Goal: Information Seeking & Learning: Find contact information

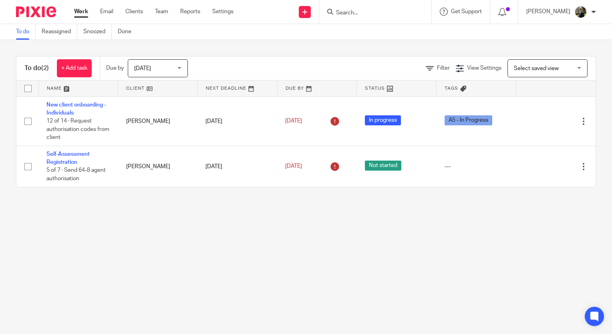
click at [370, 13] on input "Search" at bounding box center [371, 13] width 72 height 7
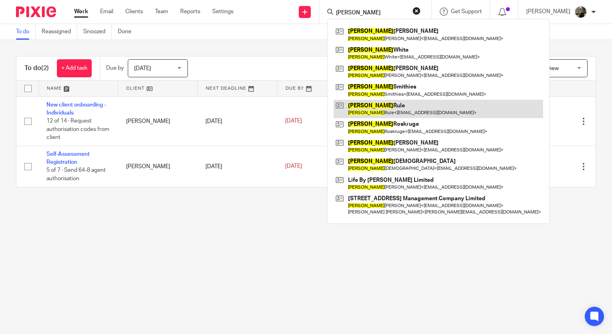
type input "[PERSON_NAME]"
click at [418, 104] on link at bounding box center [438, 109] width 209 height 18
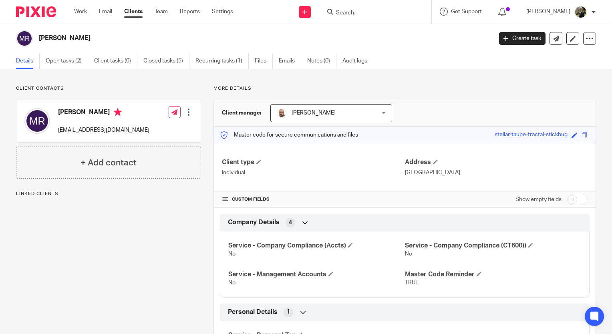
drag, startPoint x: 155, startPoint y: 129, endPoint x: 56, endPoint y: 129, distance: 98.9
click at [56, 129] on div "Matthew Rule matt@silverferndevelopments.co.uk Edit contact Create client from …" at bounding box center [108, 121] width 184 height 42
copy p "matt@silverferndevelopments.co.uk"
click at [383, 15] on input "Search" at bounding box center [371, 13] width 72 height 7
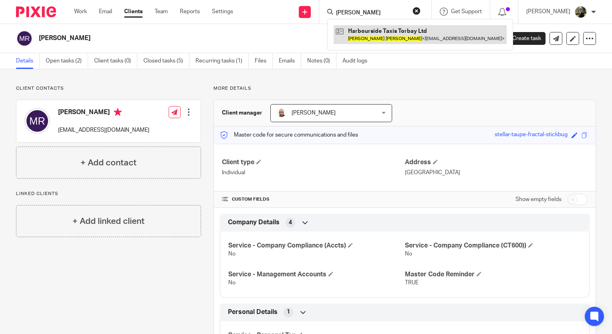
type input "michael pugh"
click at [390, 27] on link at bounding box center [420, 34] width 173 height 18
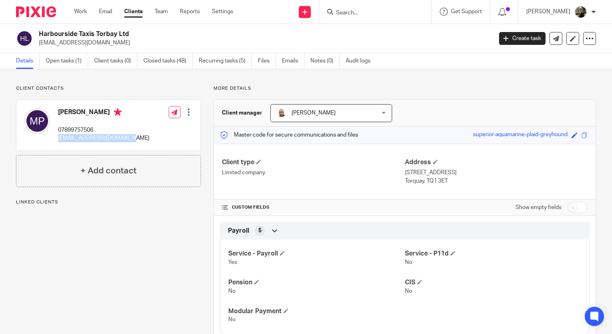
drag, startPoint x: 138, startPoint y: 139, endPoint x: 58, endPoint y: 141, distance: 79.3
click at [58, 141] on div "Michael Pugh 07899757506 mikepugh4@googlemail.com Edit contact Create client fr…" at bounding box center [108, 125] width 184 height 50
copy p "mikepugh4@googlemail.com"
drag, startPoint x: 360, startPoint y: 10, endPoint x: 356, endPoint y: 10, distance: 4.0
click at [360, 10] on input "Search" at bounding box center [371, 13] width 72 height 7
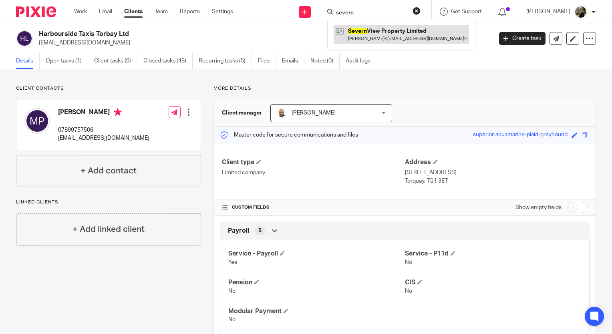
type input "severn"
click at [397, 33] on link at bounding box center [401, 34] width 135 height 18
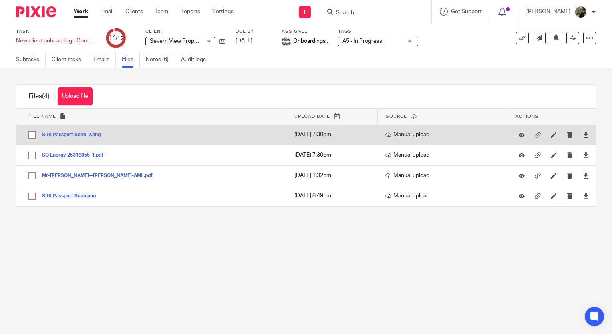
click at [67, 136] on button "SRK Passport Scan-2.png" at bounding box center [74, 135] width 64 height 6
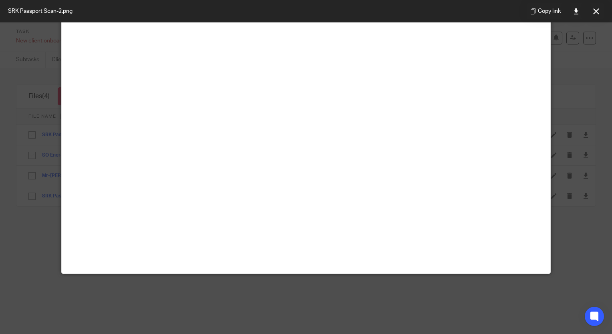
scroll to position [320, 0]
click at [591, 11] on button at bounding box center [596, 11] width 16 height 16
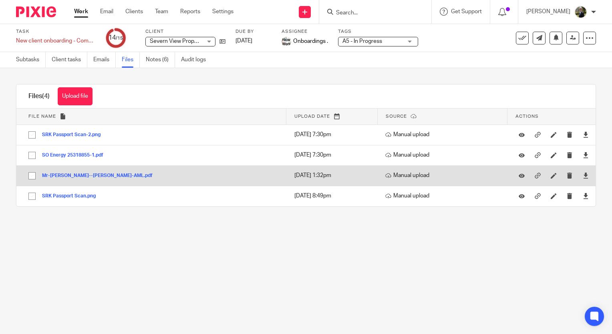
click at [90, 174] on button "Mr-Shaun--Roger-Keevil-AML.pdf" at bounding box center [100, 176] width 117 height 6
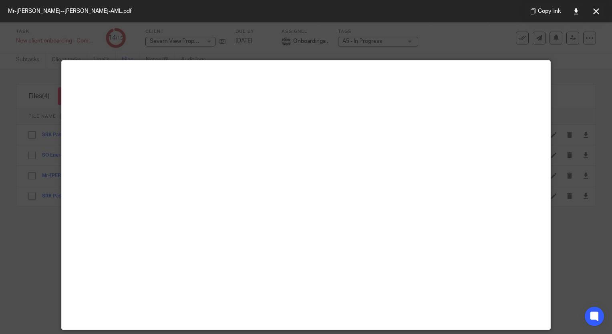
scroll to position [56, 0]
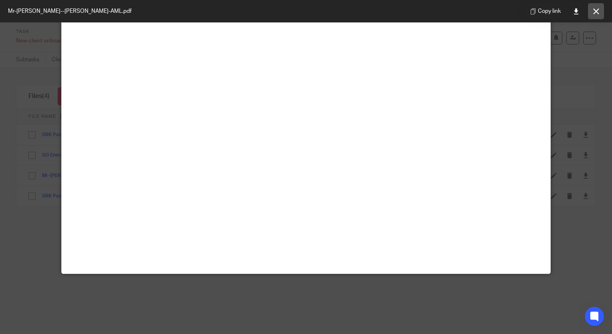
click at [600, 12] on button at bounding box center [596, 11] width 16 height 16
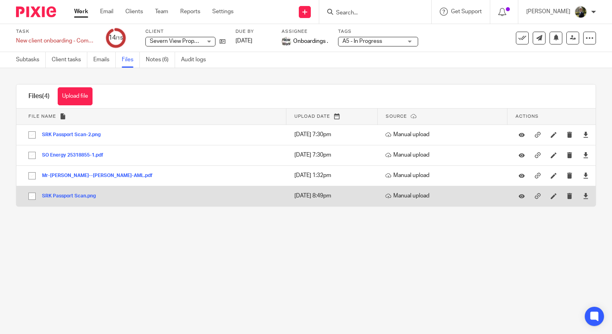
click at [66, 193] on button "SRK Passport Scan.png" at bounding box center [72, 196] width 60 height 6
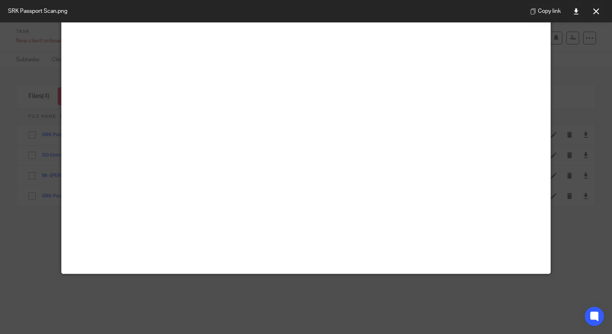
scroll to position [360, 0]
click at [597, 10] on icon at bounding box center [596, 11] width 6 height 6
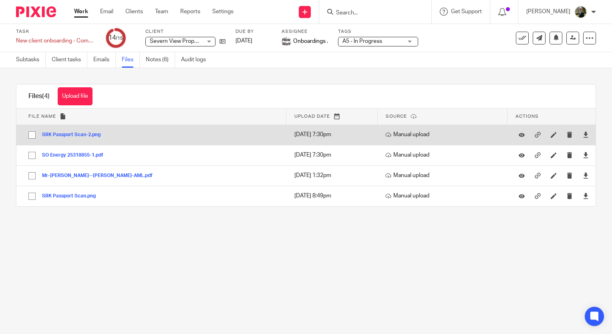
click at [56, 135] on button "SRK Passport Scan-2.png" at bounding box center [74, 135] width 64 height 6
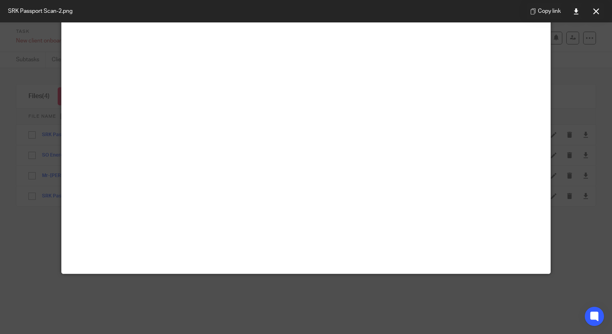
scroll to position [320, 0]
drag, startPoint x: 584, startPoint y: 117, endPoint x: 580, endPoint y: 103, distance: 14.5
click at [583, 117] on div at bounding box center [306, 167] width 612 height 334
click at [591, 16] on button at bounding box center [596, 11] width 16 height 16
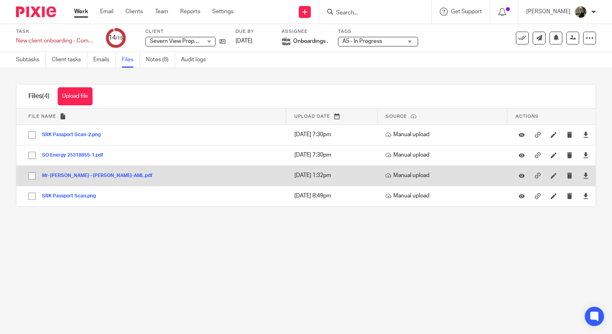
click at [64, 174] on button "Mr-Shaun--Roger-Keevil-AML.pdf" at bounding box center [100, 176] width 117 height 6
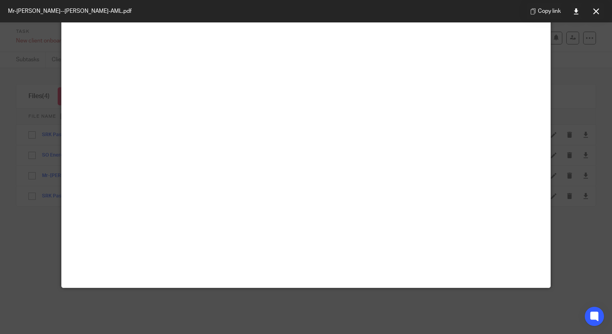
scroll to position [56, 0]
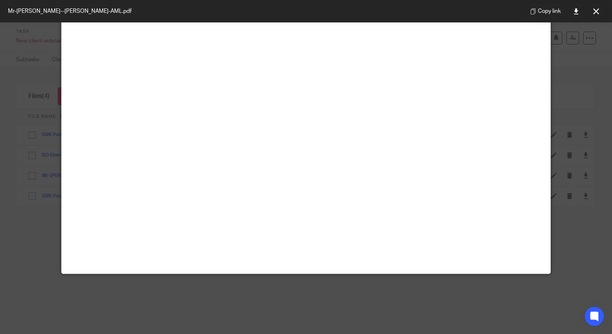
click at [599, 12] on button at bounding box center [596, 11] width 16 height 16
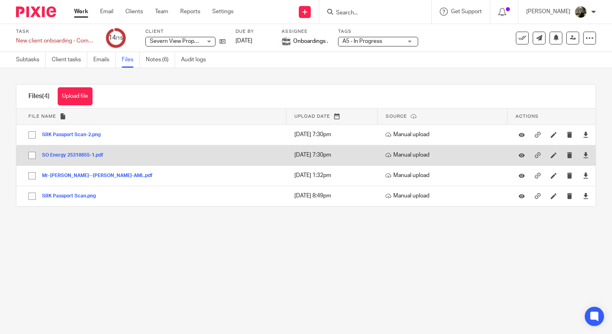
click at [84, 156] on button "SO Energy 25318855-1.pdf" at bounding box center [75, 156] width 67 height 6
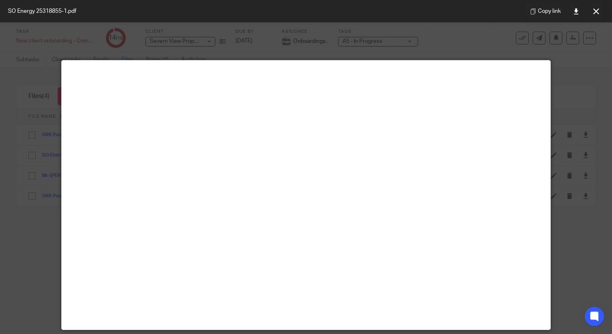
click at [596, 4] on button at bounding box center [596, 11] width 16 height 16
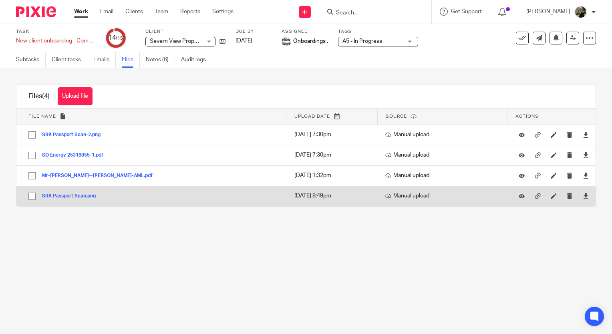
click at [64, 193] on button "SRK Passport Scan.png" at bounding box center [72, 196] width 60 height 6
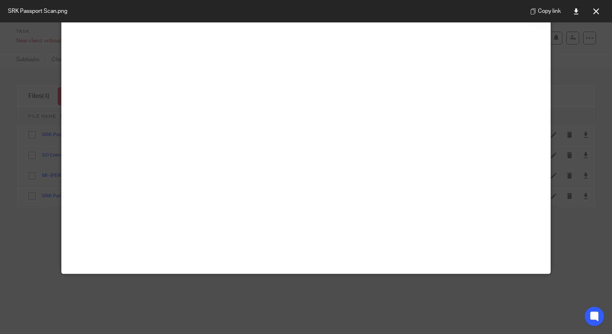
scroll to position [320, 0]
click at [601, 7] on button at bounding box center [596, 11] width 16 height 16
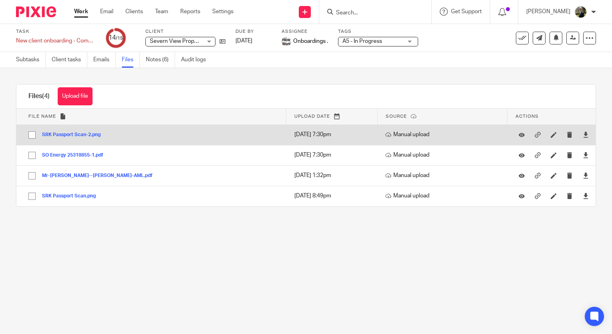
click at [64, 136] on button "SRK Passport Scan-2.png" at bounding box center [74, 135] width 64 height 6
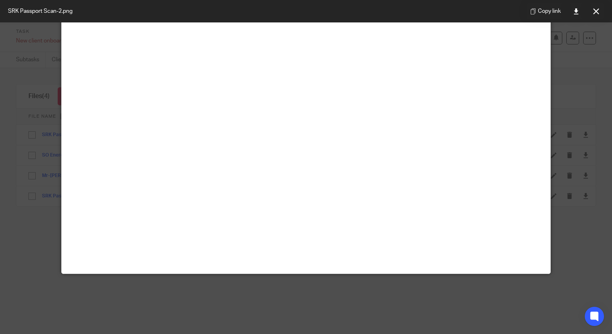
scroll to position [492, 0]
click at [596, 14] on icon at bounding box center [596, 11] width 6 height 6
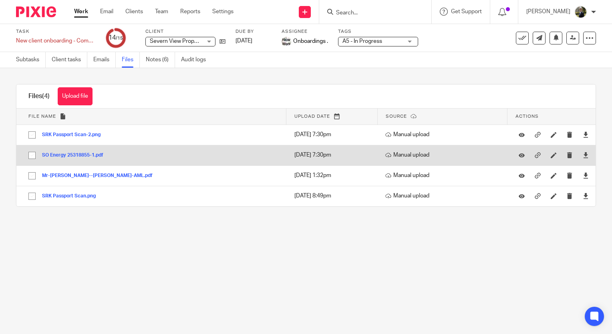
click at [76, 153] on button "SO Energy 25318855-1.pdf" at bounding box center [75, 156] width 67 height 6
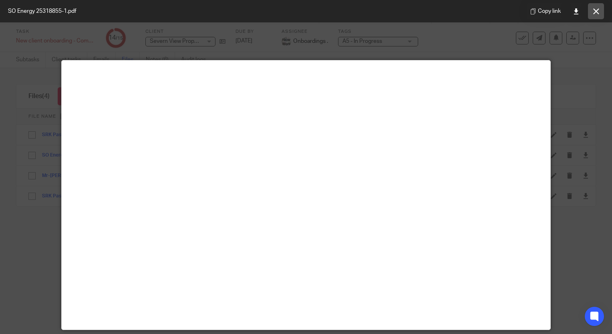
click at [594, 12] on icon at bounding box center [596, 11] width 6 height 6
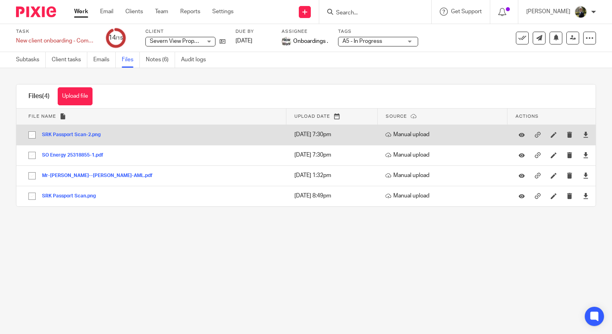
click at [52, 136] on button "SRK Passport Scan-2.png" at bounding box center [74, 135] width 64 height 6
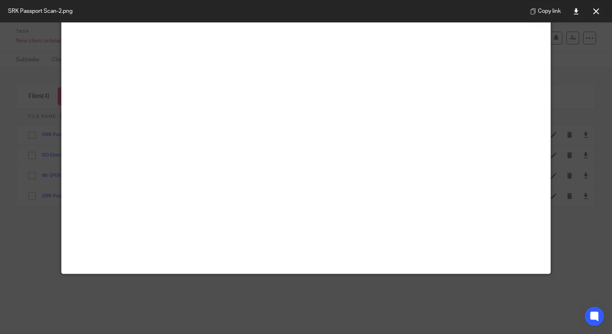
scroll to position [360, 0]
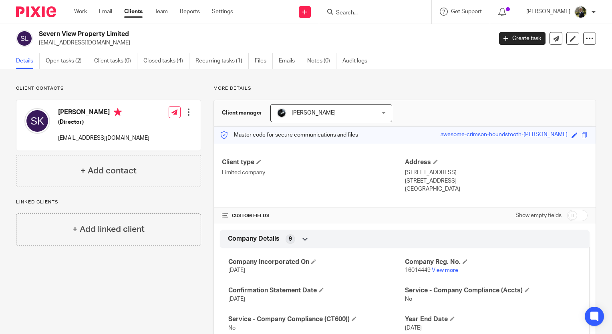
drag, startPoint x: 151, startPoint y: 137, endPoint x: 55, endPoint y: 141, distance: 96.2
click at [55, 141] on div "[PERSON_NAME] (Director) [EMAIL_ADDRESS][DOMAIN_NAME] Edit contact Create clien…" at bounding box center [108, 125] width 184 height 50
drag, startPoint x: 55, startPoint y: 141, endPoint x: 138, endPoint y: 111, distance: 88.1
click at [138, 111] on h4 "[PERSON_NAME]" at bounding box center [103, 113] width 91 height 10
drag, startPoint x: 157, startPoint y: 139, endPoint x: 58, endPoint y: 132, distance: 98.3
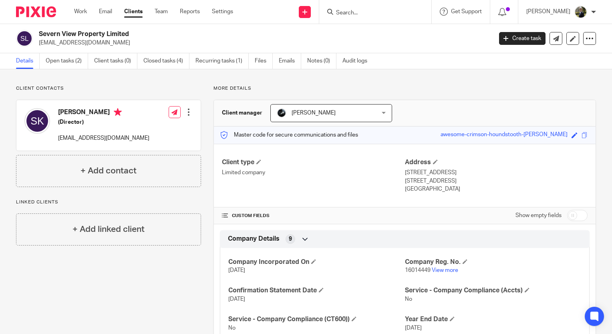
click at [58, 132] on div "[PERSON_NAME] (Director) [EMAIL_ADDRESS][DOMAIN_NAME] Edit contact Create clien…" at bounding box center [108, 125] width 184 height 50
copy p "[EMAIL_ADDRESS][DOMAIN_NAME]"
click at [382, 11] on input "Search" at bounding box center [371, 13] width 72 height 7
type input "wan"
click at [421, 9] on button "reset" at bounding box center [417, 11] width 8 height 8
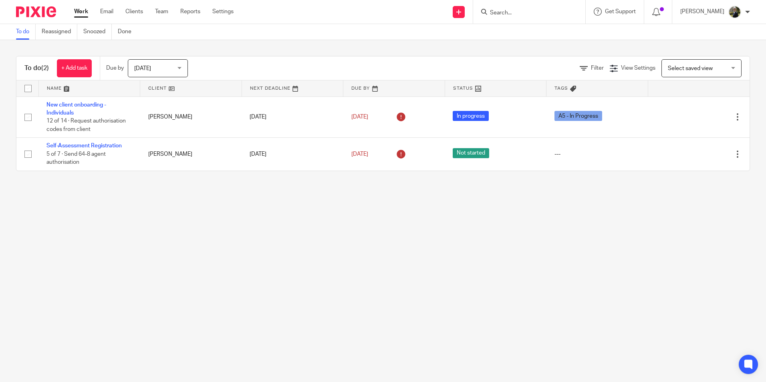
click at [509, 12] on input "Search" at bounding box center [525, 13] width 72 height 7
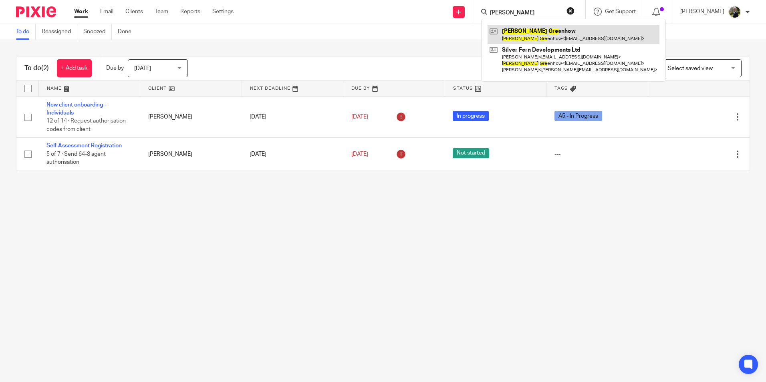
type input "[PERSON_NAME]"
click at [540, 32] on link at bounding box center [573, 34] width 172 height 18
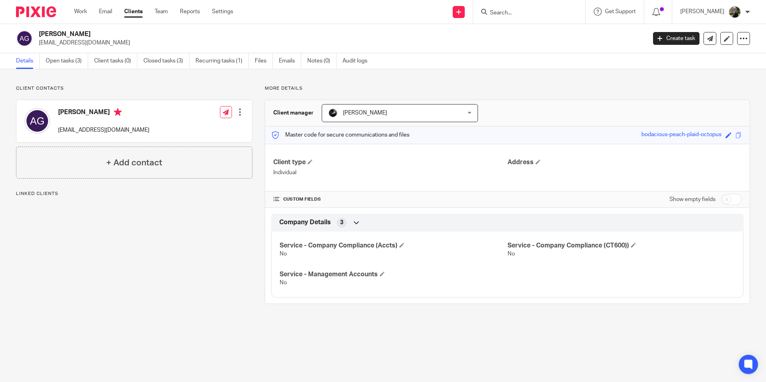
drag, startPoint x: 163, startPoint y: 132, endPoint x: 57, endPoint y: 131, distance: 105.3
click at [57, 131] on div "[PERSON_NAME] [EMAIL_ADDRESS][DOMAIN_NAME] Edit contact Create client from cont…" at bounding box center [133, 121] width 235 height 42
copy p "[EMAIL_ADDRESS][DOMAIN_NAME]"
click at [523, 11] on input "Search" at bounding box center [525, 13] width 72 height 7
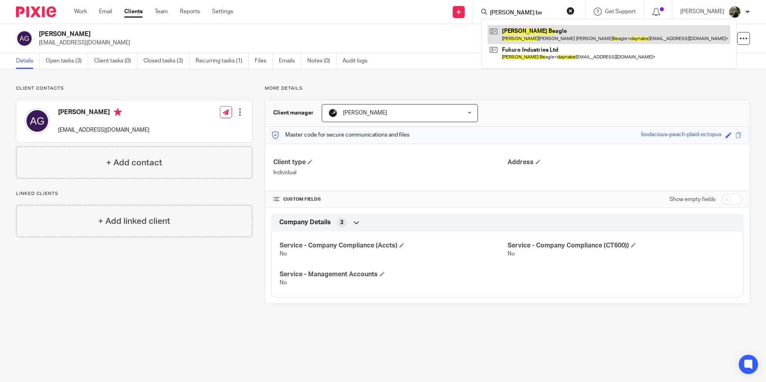
type input "dayna be"
click at [515, 38] on link at bounding box center [608, 34] width 243 height 18
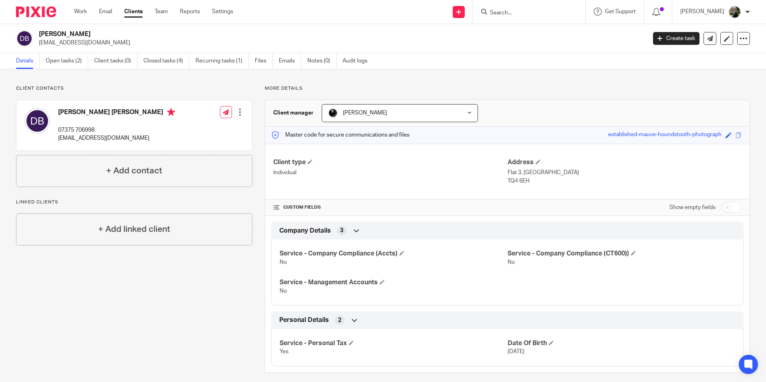
click at [510, 8] on form at bounding box center [531, 12] width 85 height 10
click at [511, 10] on input "Search" at bounding box center [525, 13] width 72 height 7
paste input "[EMAIL_ADDRESS][DOMAIN_NAME]"
type input "[EMAIL_ADDRESS][DOMAIN_NAME]"
click at [523, 37] on link at bounding box center [576, 31] width 179 height 12
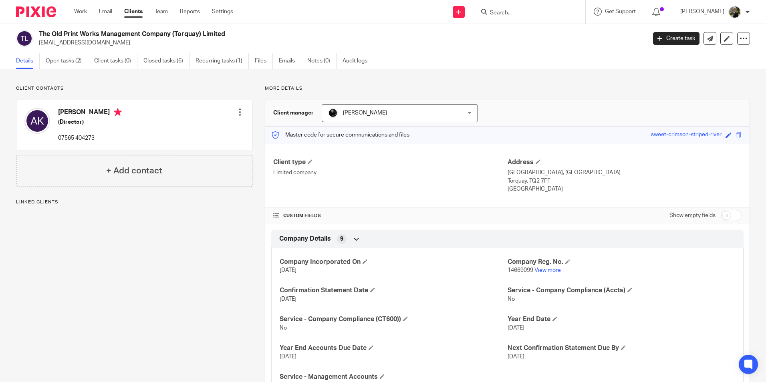
drag, startPoint x: 121, startPoint y: 111, endPoint x: 55, endPoint y: 111, distance: 65.7
click at [55, 111] on div "[PERSON_NAME] (Director) 07565 404273" at bounding box center [72, 125] width 97 height 42
copy h4 "[PERSON_NAME]"
drag, startPoint x: 525, startPoint y: 8, endPoint x: 509, endPoint y: 2, distance: 16.5
click at [524, 7] on form at bounding box center [531, 12] width 85 height 10
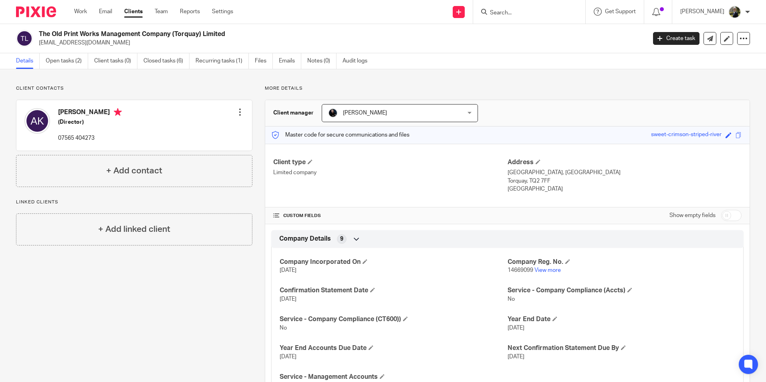
click at [512, 10] on input "Search" at bounding box center [525, 13] width 72 height 7
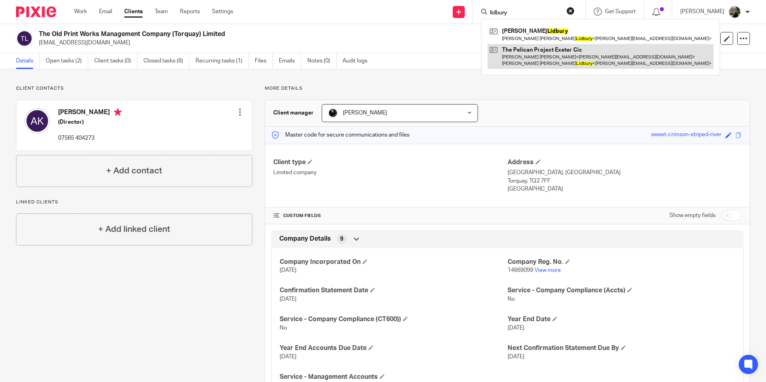
type input "lidbury"
click at [564, 53] on link at bounding box center [600, 56] width 226 height 25
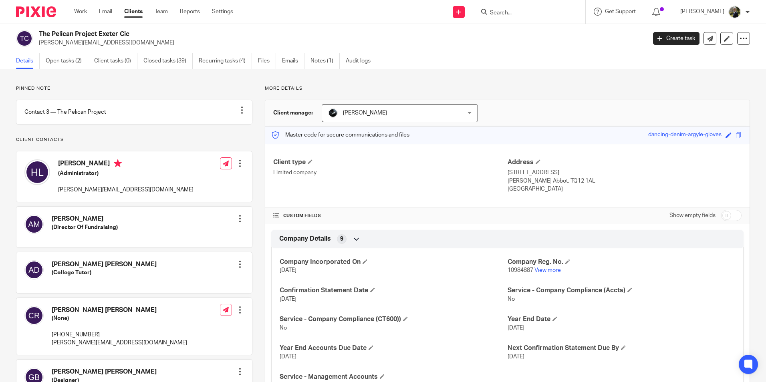
click at [523, 8] on form at bounding box center [531, 12] width 85 height 10
click at [523, 12] on input "Search" at bounding box center [525, 13] width 72 height 7
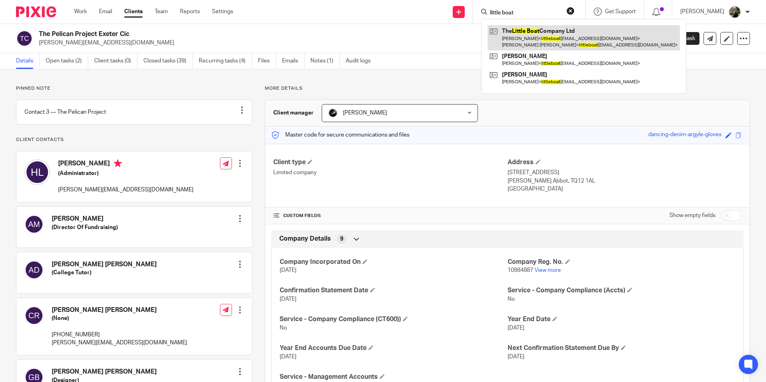
type input "little boat"
click at [533, 38] on link at bounding box center [583, 37] width 192 height 25
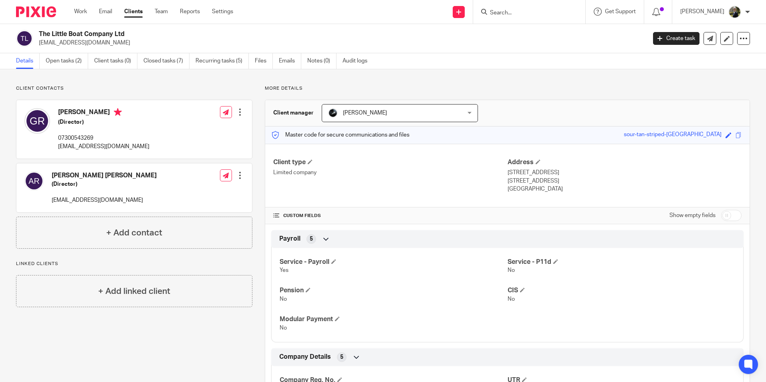
click at [504, 12] on input "Search" at bounding box center [525, 13] width 72 height 7
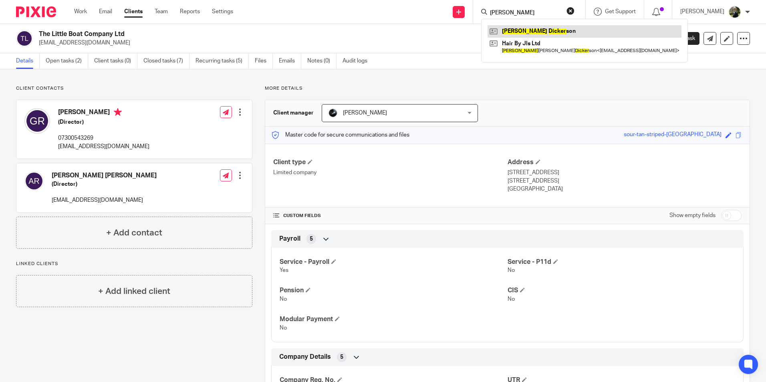
type input "[PERSON_NAME]"
click at [535, 27] on link at bounding box center [584, 31] width 194 height 12
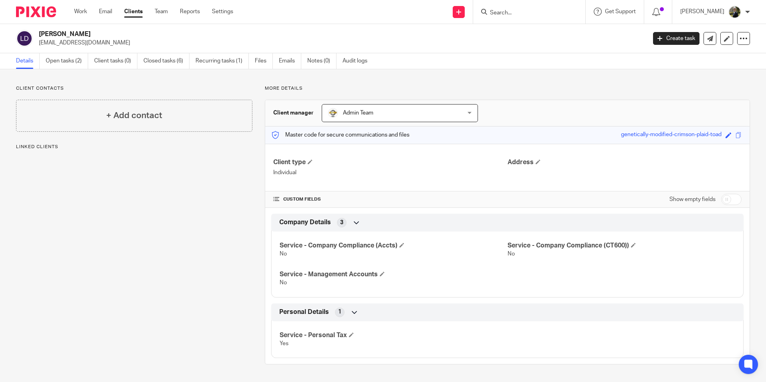
drag, startPoint x: 132, startPoint y: 42, endPoint x: 37, endPoint y: 45, distance: 94.6
click at [37, 45] on div "[PERSON_NAME] [EMAIL_ADDRESS][DOMAIN_NAME]" at bounding box center [328, 38] width 625 height 17
copy p "[EMAIL_ADDRESS][DOMAIN_NAME]"
click at [516, 14] on input "Search" at bounding box center [525, 13] width 72 height 7
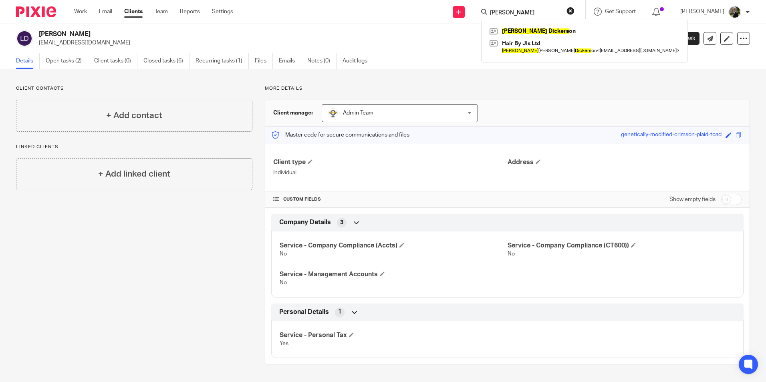
type input "[PERSON_NAME]"
click at [574, 10] on button "reset" at bounding box center [570, 11] width 8 height 8
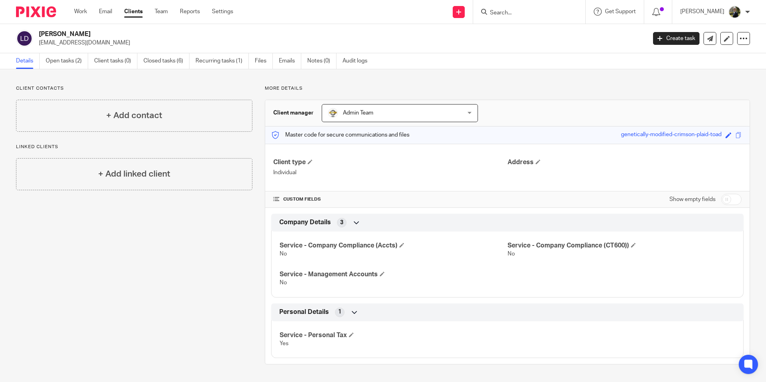
click at [541, 14] on input "Search" at bounding box center [525, 13] width 72 height 7
type input "david go"
click at [559, 29] on link at bounding box center [563, 34] width 153 height 18
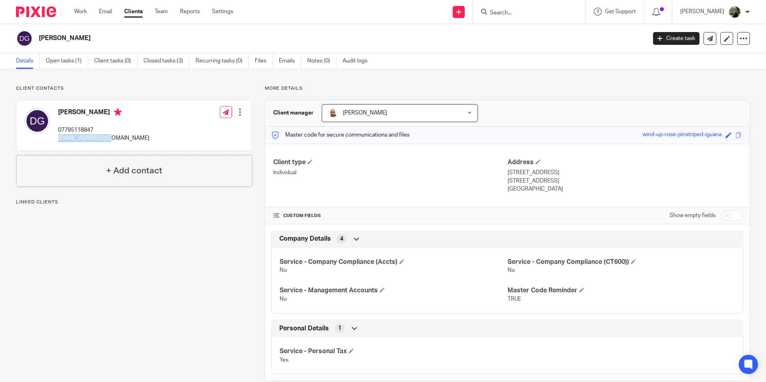
drag, startPoint x: 120, startPoint y: 138, endPoint x: 57, endPoint y: 142, distance: 63.0
click at [57, 142] on div "David Goad 07795118847 goadd@outlook.com Edit contact Create client from contac…" at bounding box center [133, 125] width 235 height 50
copy p "goadd@outlook.com"
click at [529, 11] on input "Search" at bounding box center [525, 13] width 72 height 7
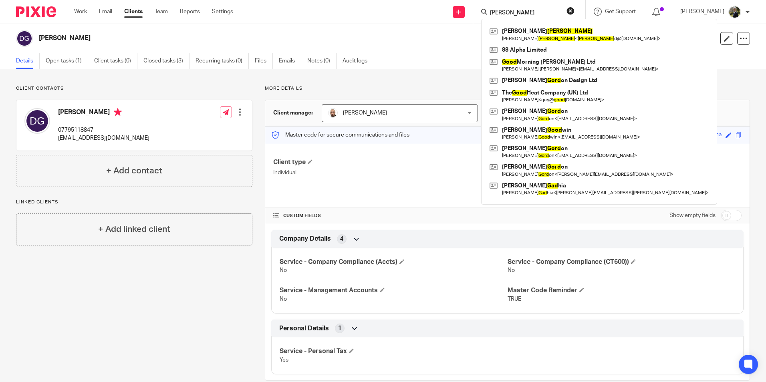
type input "goad"
drag, startPoint x: 534, startPoint y: 13, endPoint x: 450, endPoint y: 33, distance: 86.5
click at [443, 30] on body "Work Email Clients Team Reports Settings Work Email Clients Team Reports Settin…" at bounding box center [383, 191] width 766 height 382
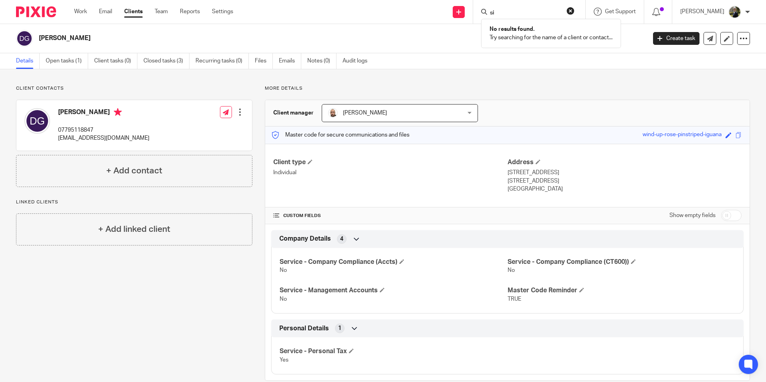
type input "s"
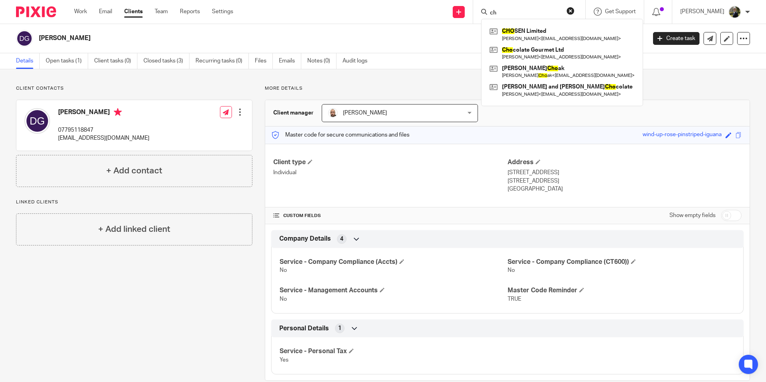
type input "c"
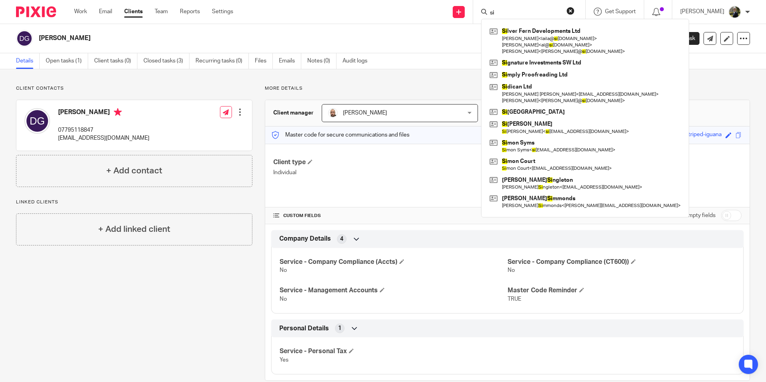
type input "s"
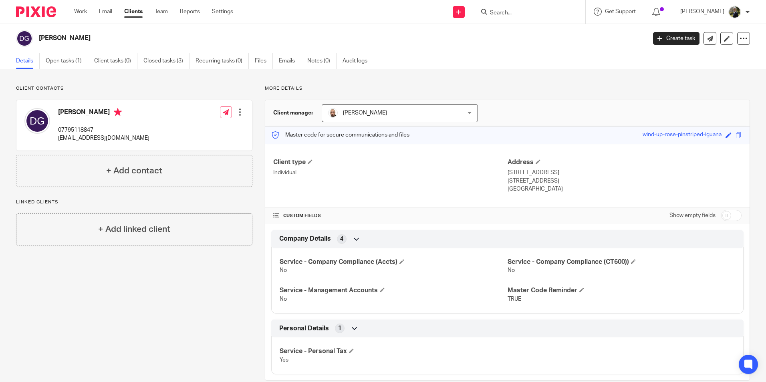
click at [514, 11] on input "Search" at bounding box center [525, 13] width 72 height 7
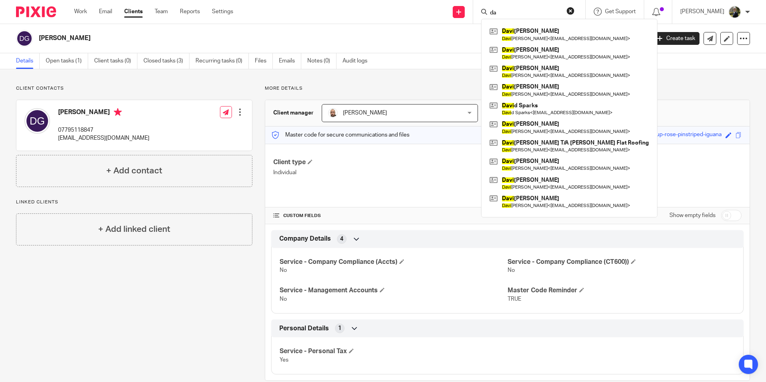
type input "d"
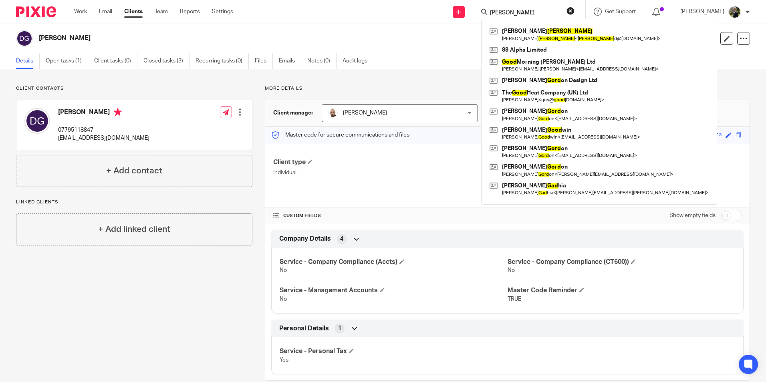
type input "goad"
click at [452, 39] on h2 "David Goad" at bounding box center [279, 38] width 481 height 8
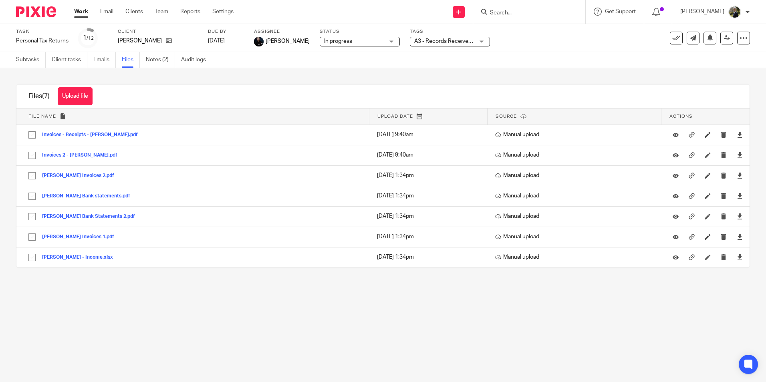
click at [513, 15] on input "Search" at bounding box center [525, 13] width 72 height 7
type input "88 alpha"
click at [533, 31] on link at bounding box center [536, 31] width 99 height 12
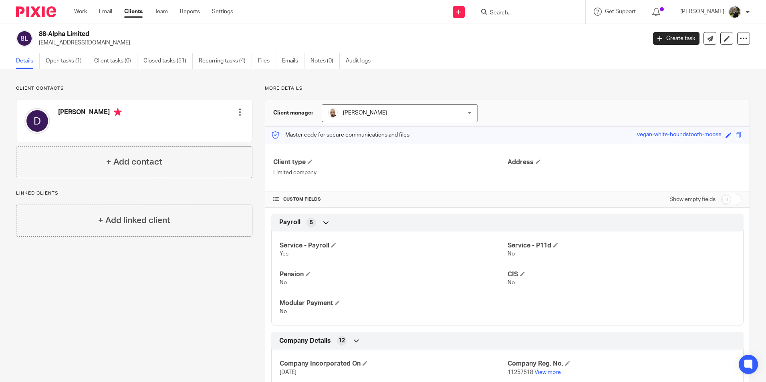
drag, startPoint x: 106, startPoint y: 42, endPoint x: 39, endPoint y: 45, distance: 66.5
click at [39, 45] on p "[EMAIL_ADDRESS][DOMAIN_NAME]" at bounding box center [340, 43] width 602 height 8
copy p "[EMAIL_ADDRESS][DOMAIN_NAME]"
